Goal: Task Accomplishment & Management: Manage account settings

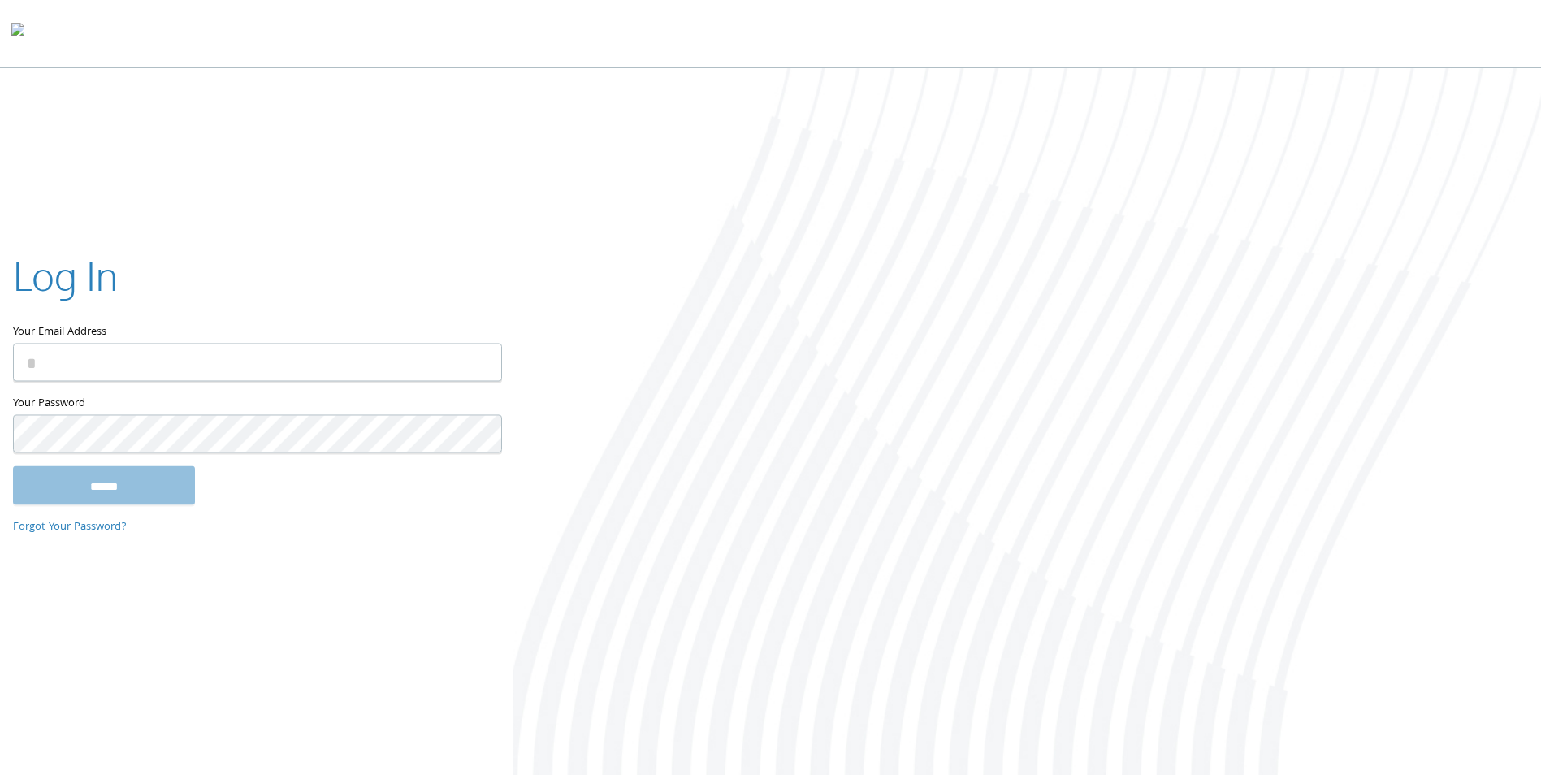
type input "**********"
click at [115, 489] on input "******" at bounding box center [104, 485] width 182 height 39
type input "**********"
click at [108, 491] on input "******" at bounding box center [104, 485] width 182 height 39
